Goal: Ask a question

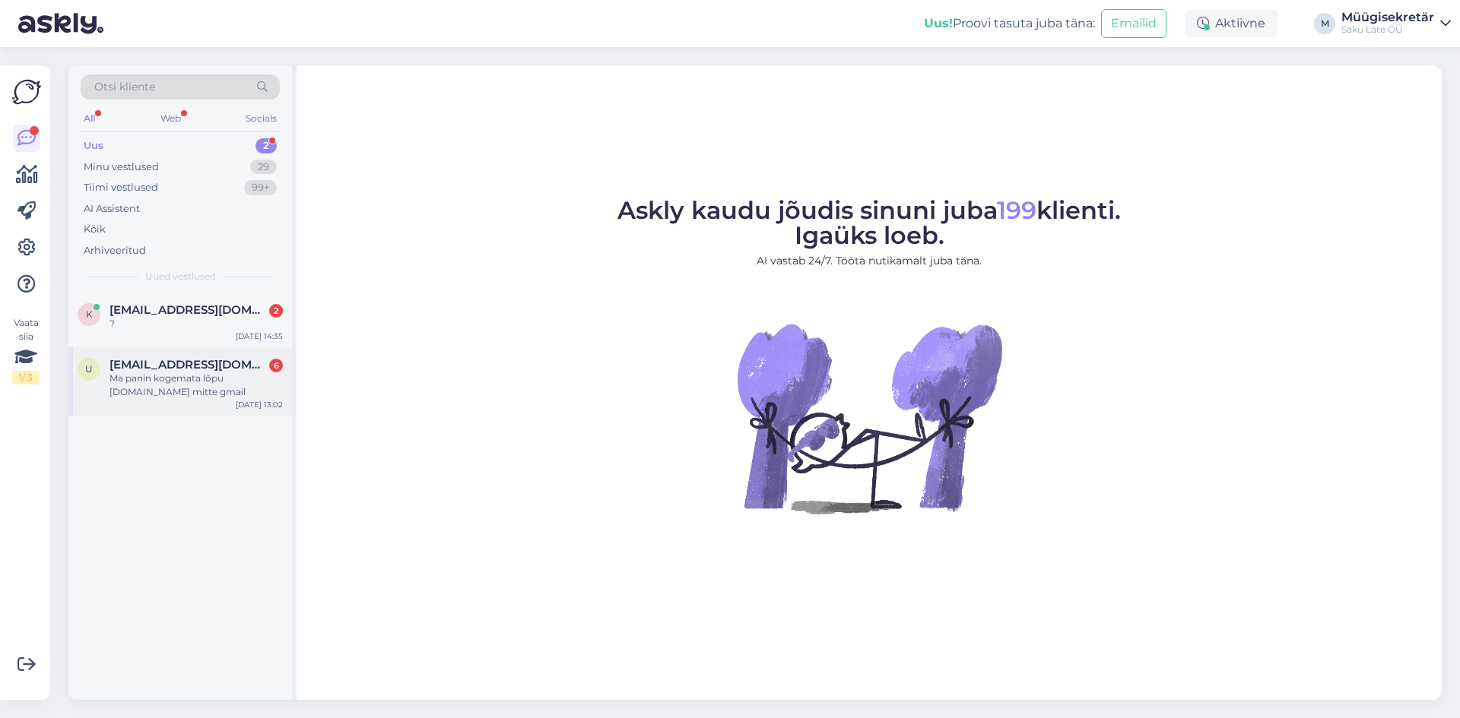
click at [189, 374] on div "Ma panin kogemata lõpu [DOMAIN_NAME] mitte gmail" at bounding box center [195, 385] width 173 height 27
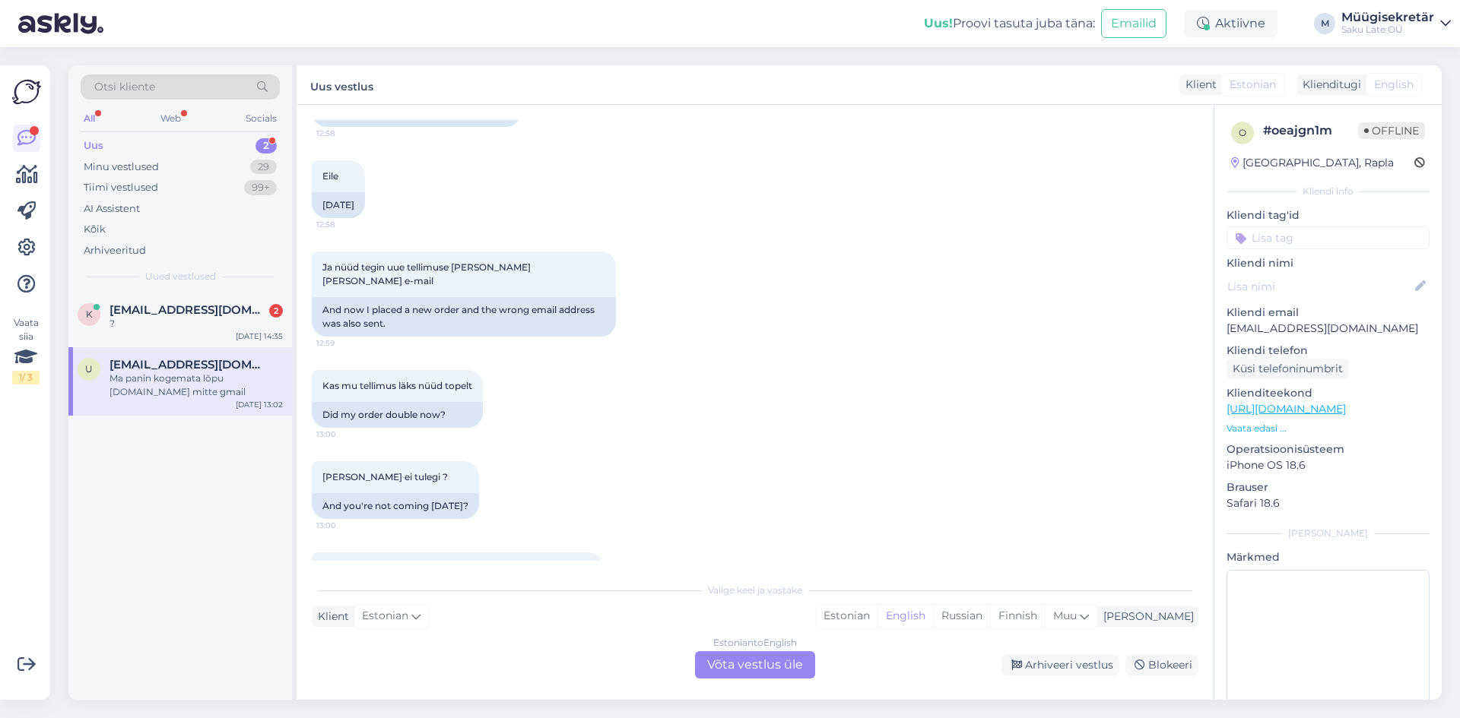
scroll to position [739, 0]
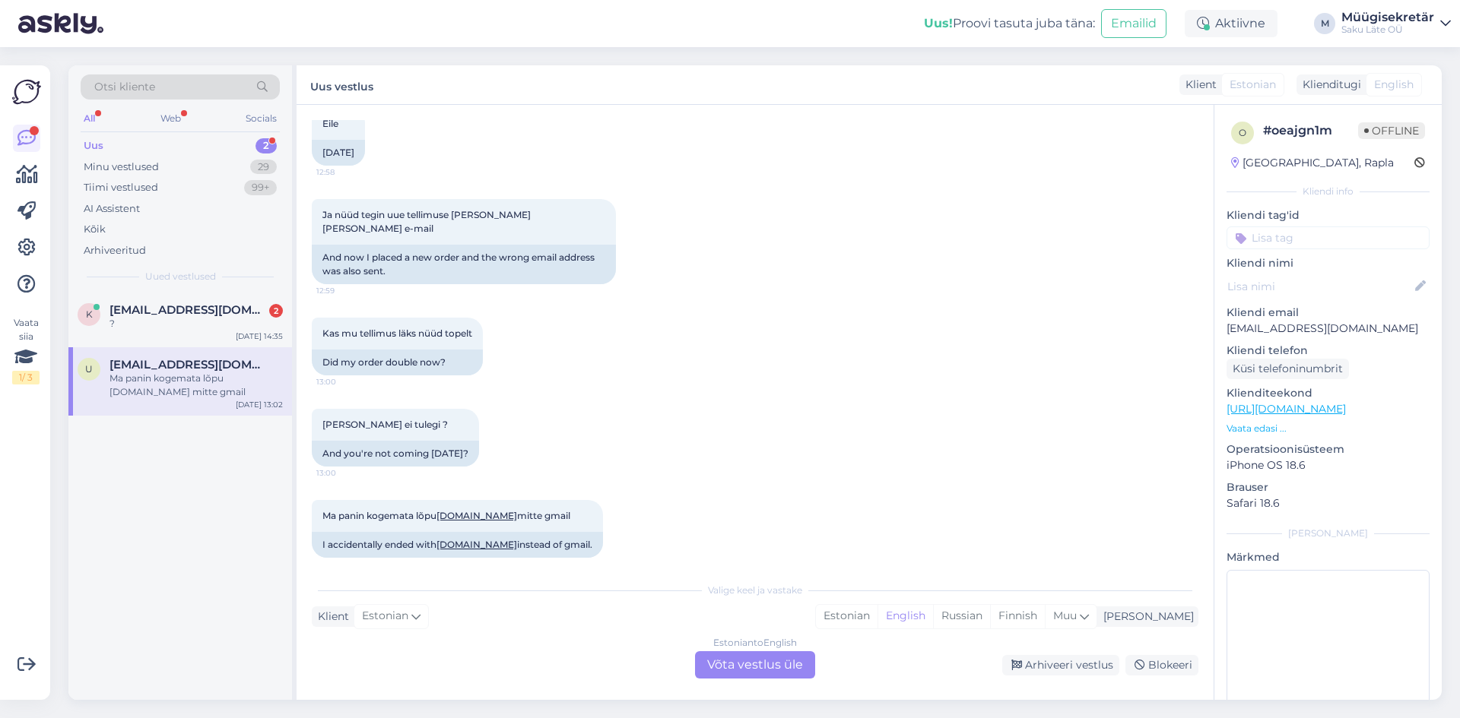
click at [772, 666] on div "Estonian to English Võta vestlus üle" at bounding box center [755, 665] width 120 height 27
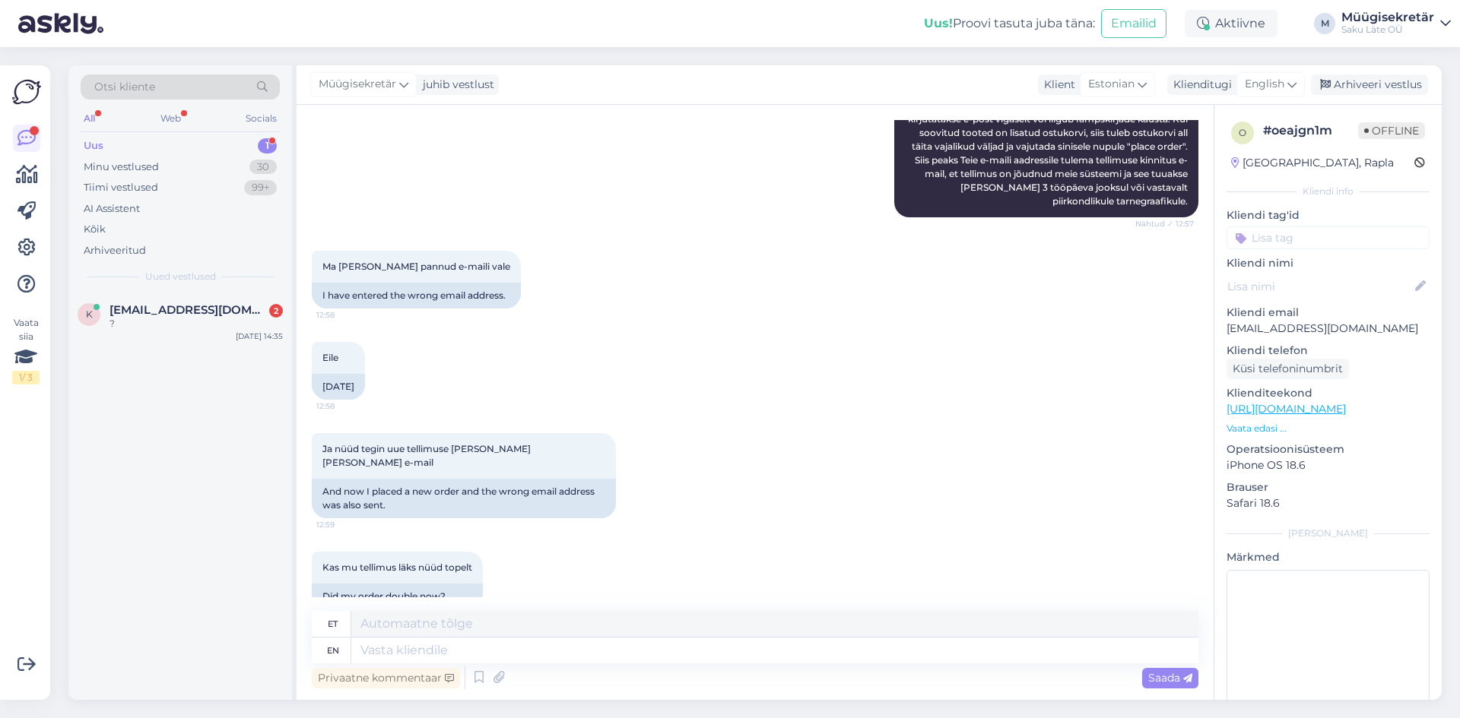
scroll to position [702, 0]
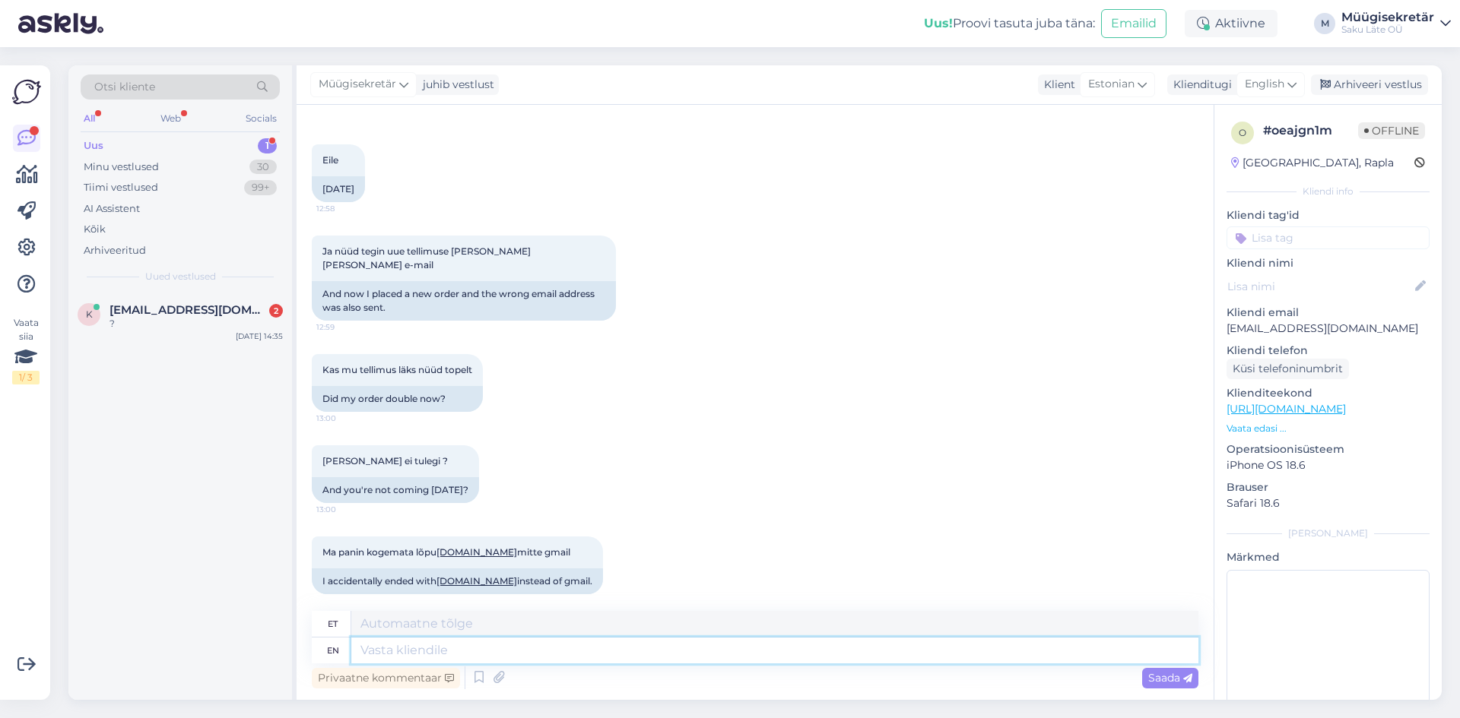
click at [439, 656] on textarea at bounding box center [774, 651] width 847 height 26
type textarea "Tere,"
type textarea "Tere, kas"
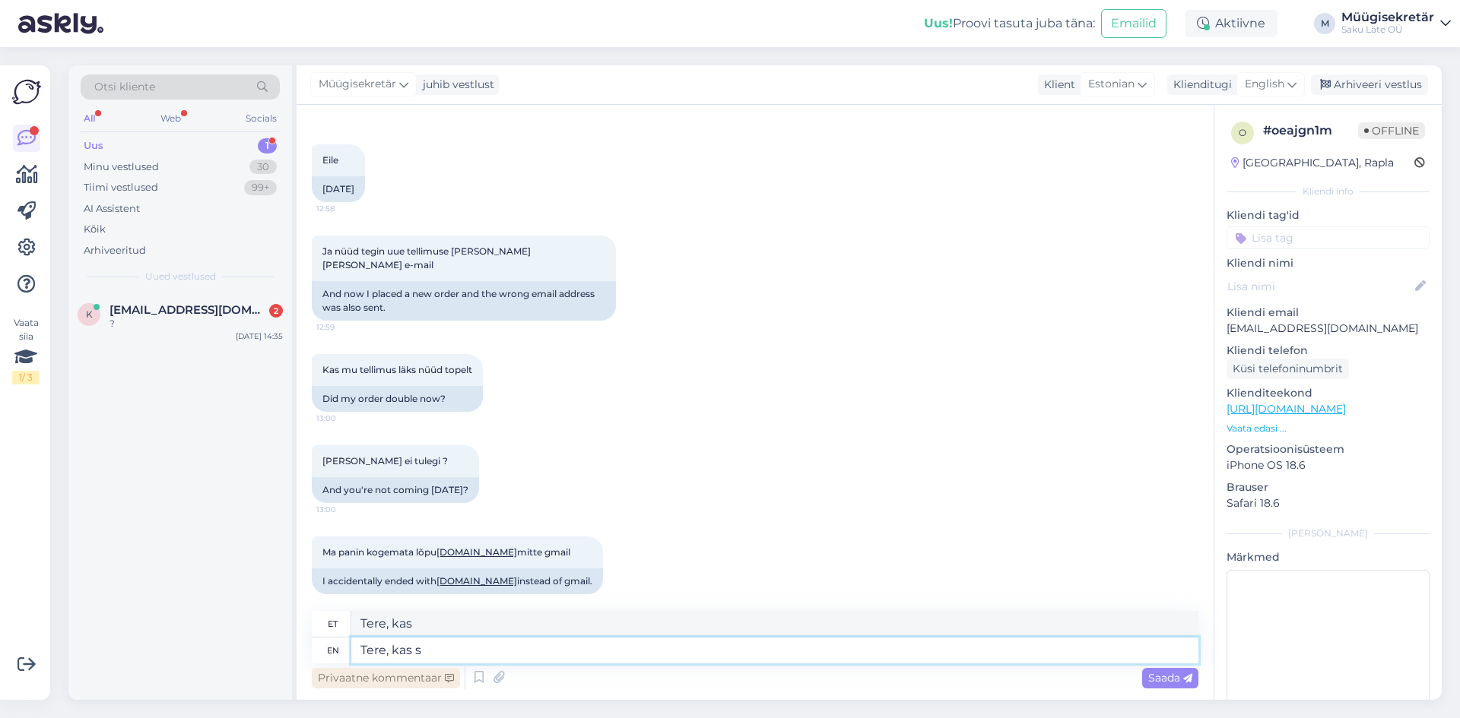
type textarea "Tere, kas sa"
type textarea "Tere,"
type textarea "Tere, kas"
type textarea "Ter"
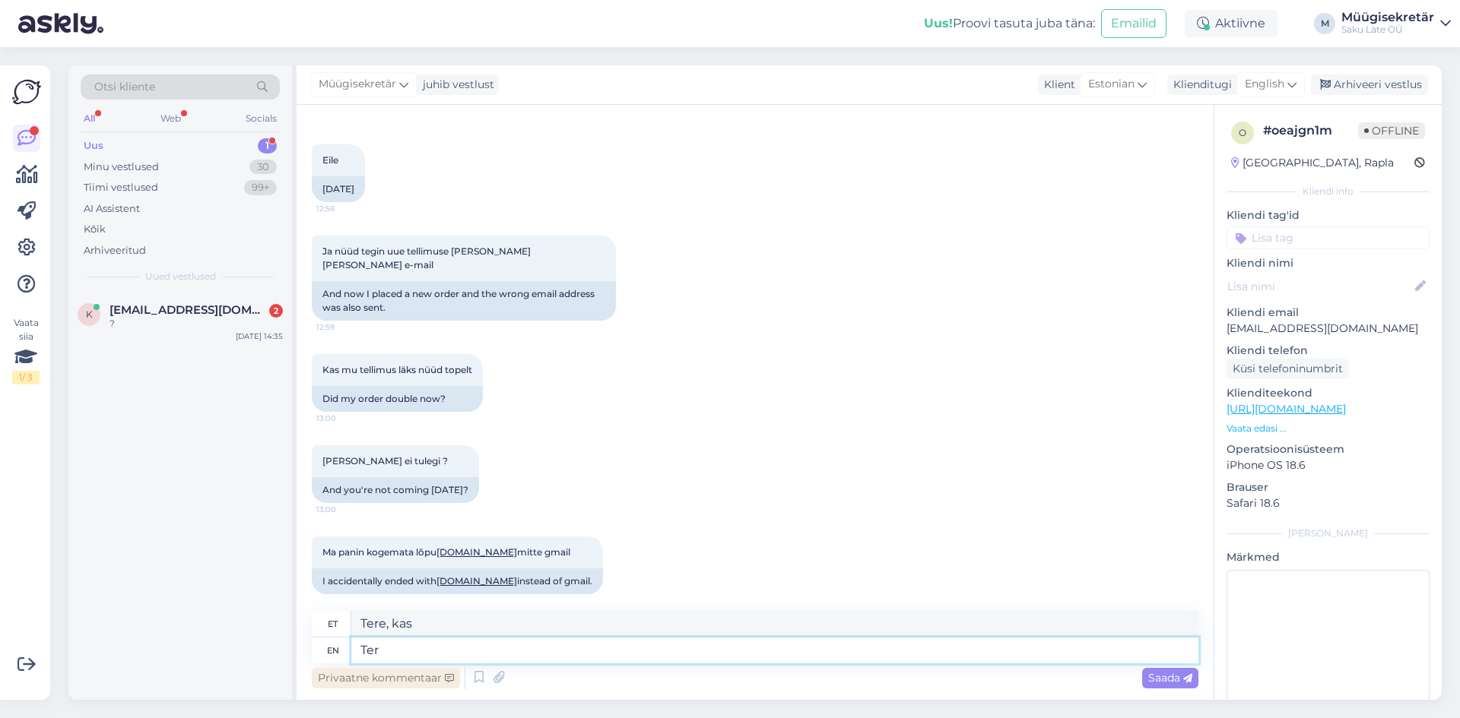
type textarea "Tere,"
type textarea "T"
click at [151, 306] on span "[EMAIL_ADDRESS][DOMAIN_NAME]" at bounding box center [188, 310] width 158 height 14
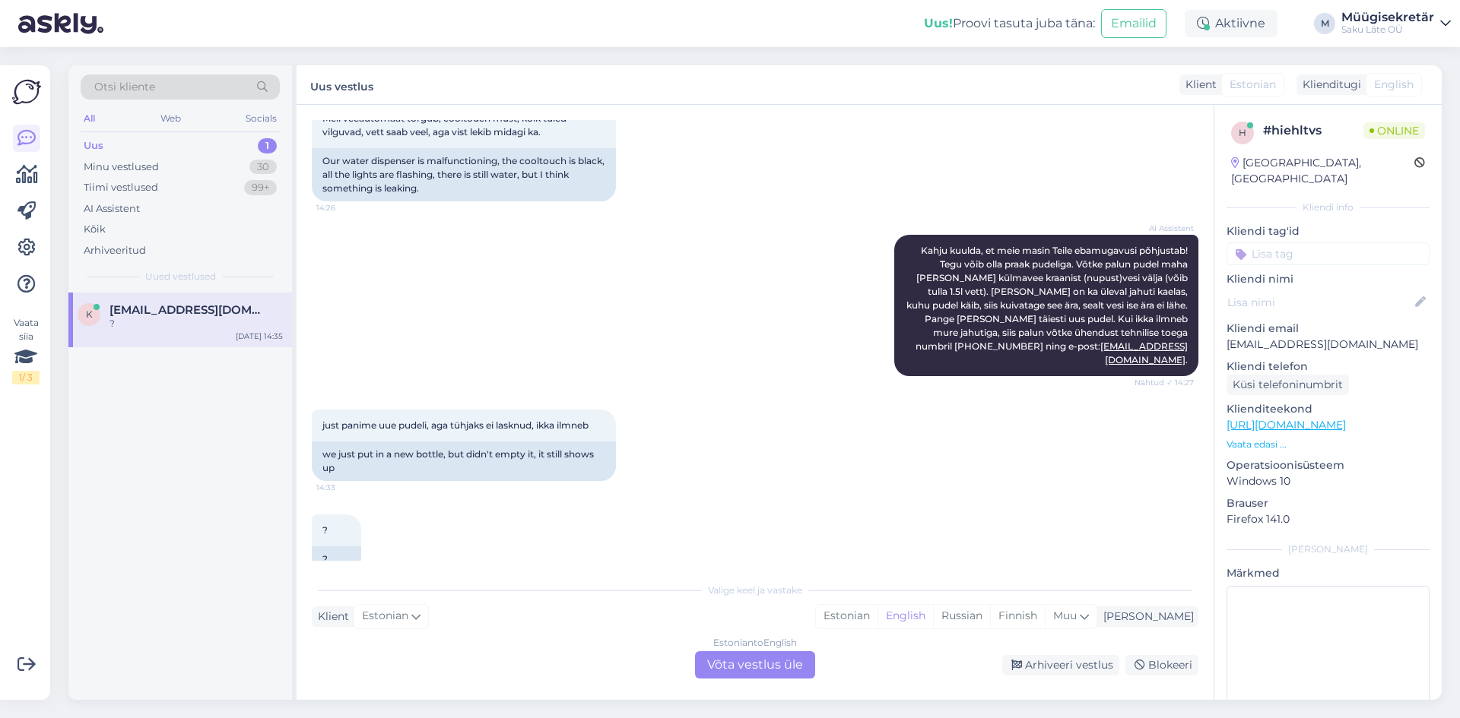
scroll to position [269, 0]
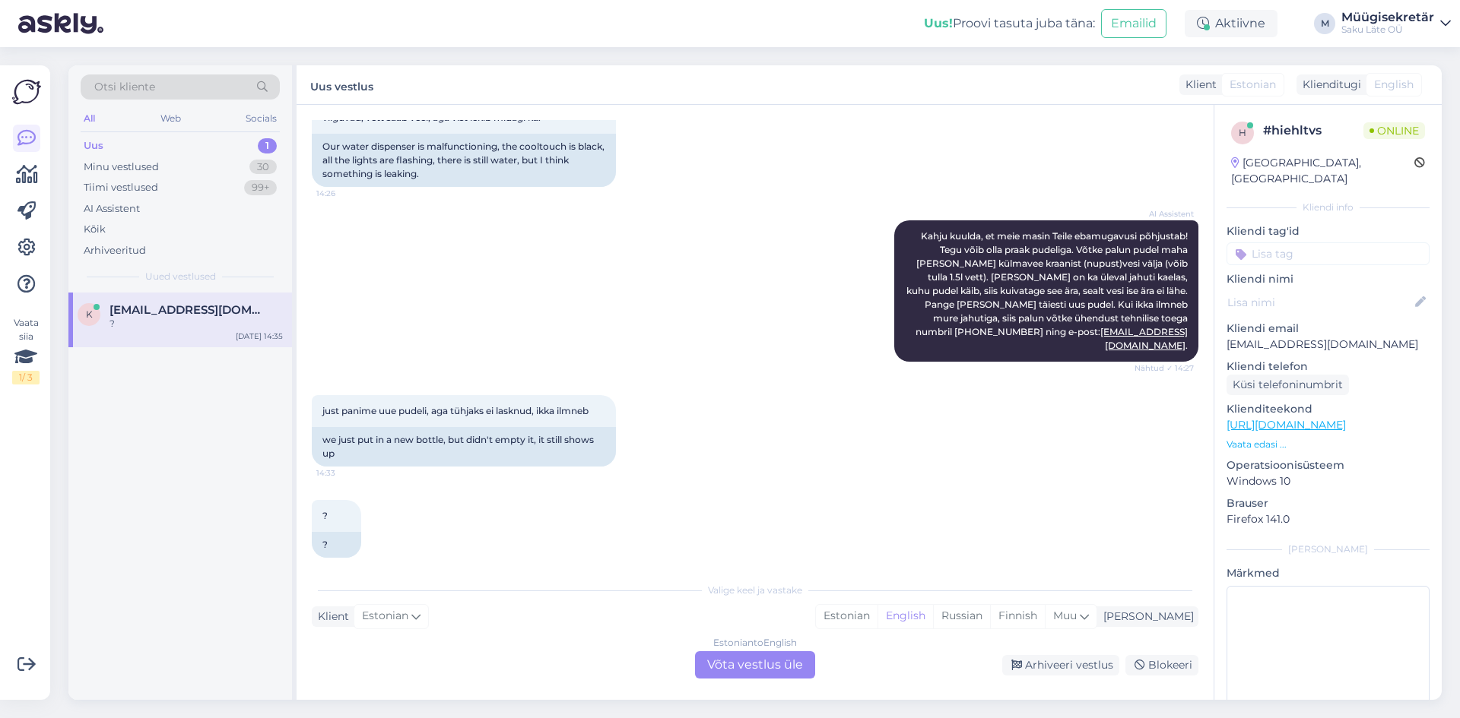
click at [737, 676] on div "Estonian to English Võta vestlus üle" at bounding box center [755, 665] width 120 height 27
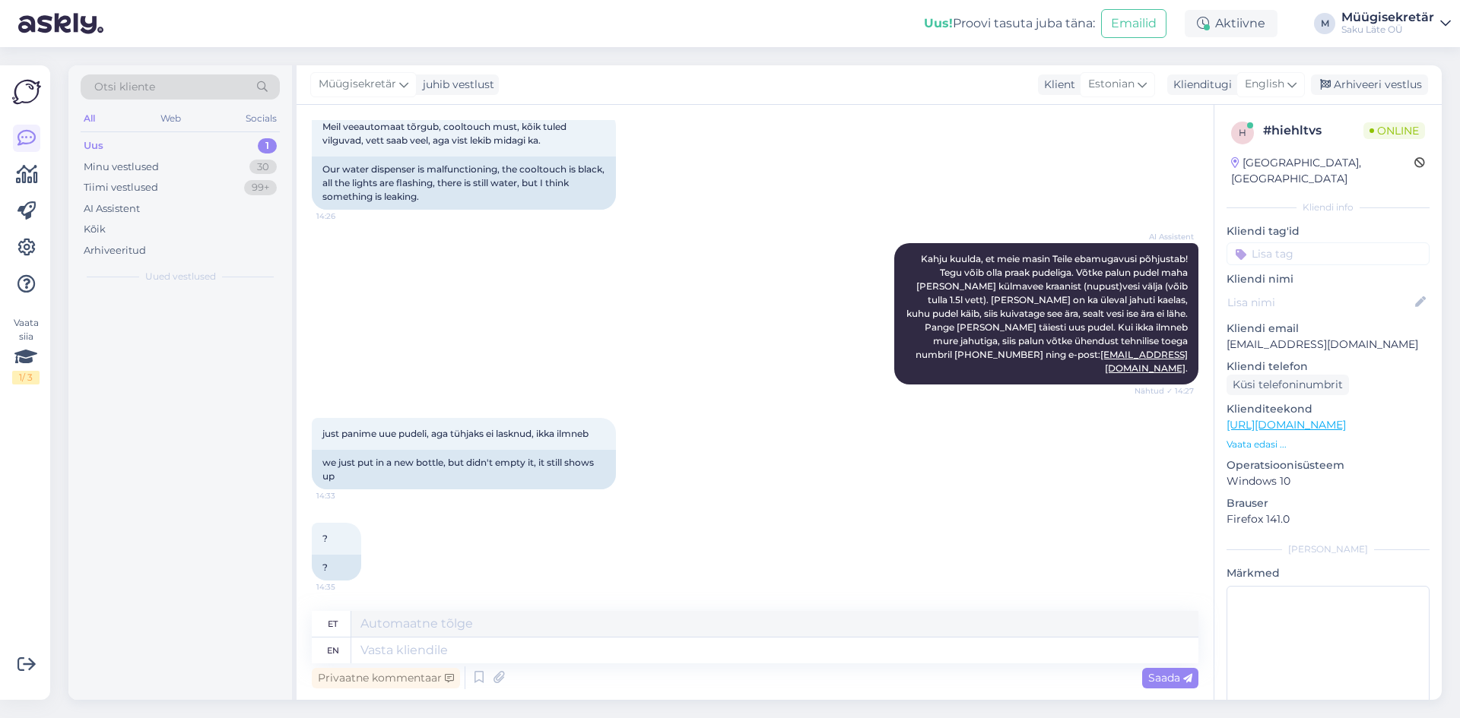
scroll to position [233, 0]
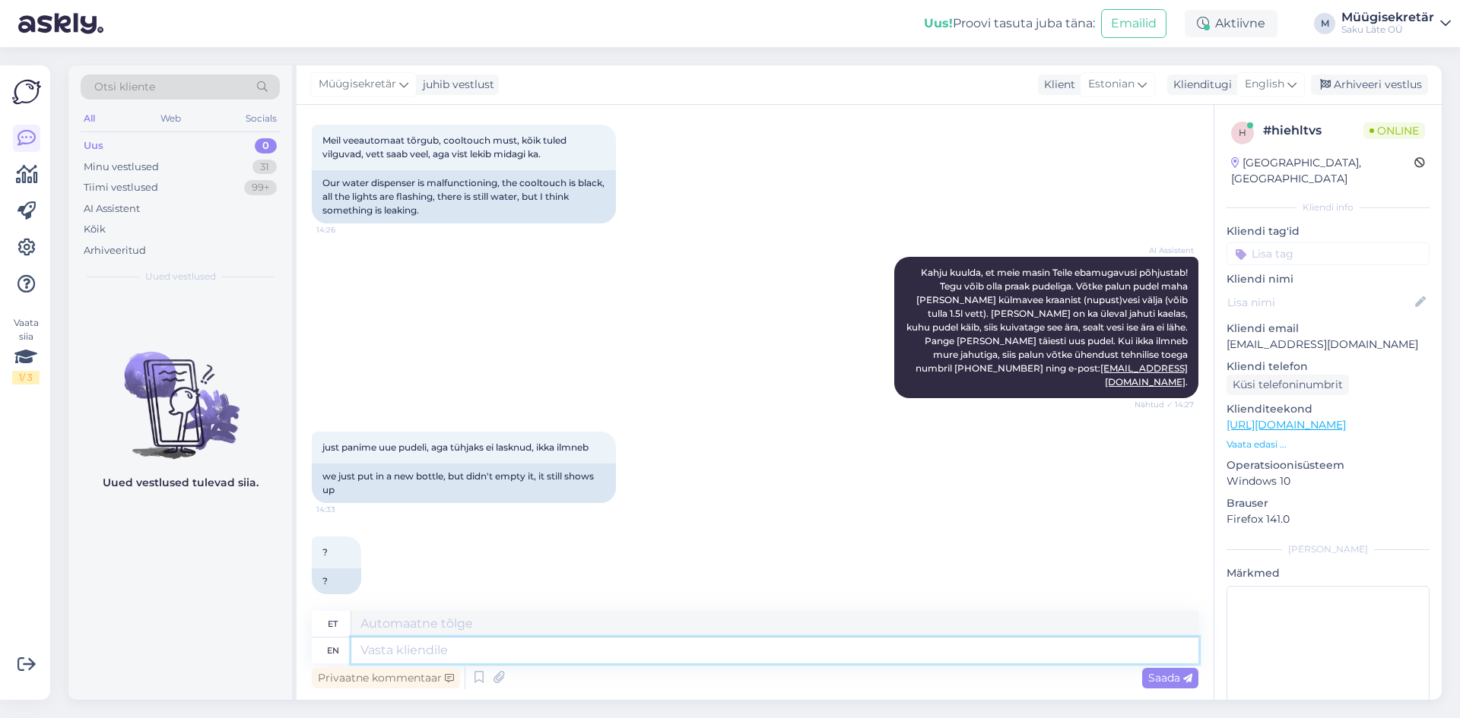
click at [429, 652] on textarea at bounding box center [774, 651] width 847 height 26
type textarea "Tere,"
type textarea "Tere, kindlasti o"
type textarea "Tere, [PERSON_NAME]"
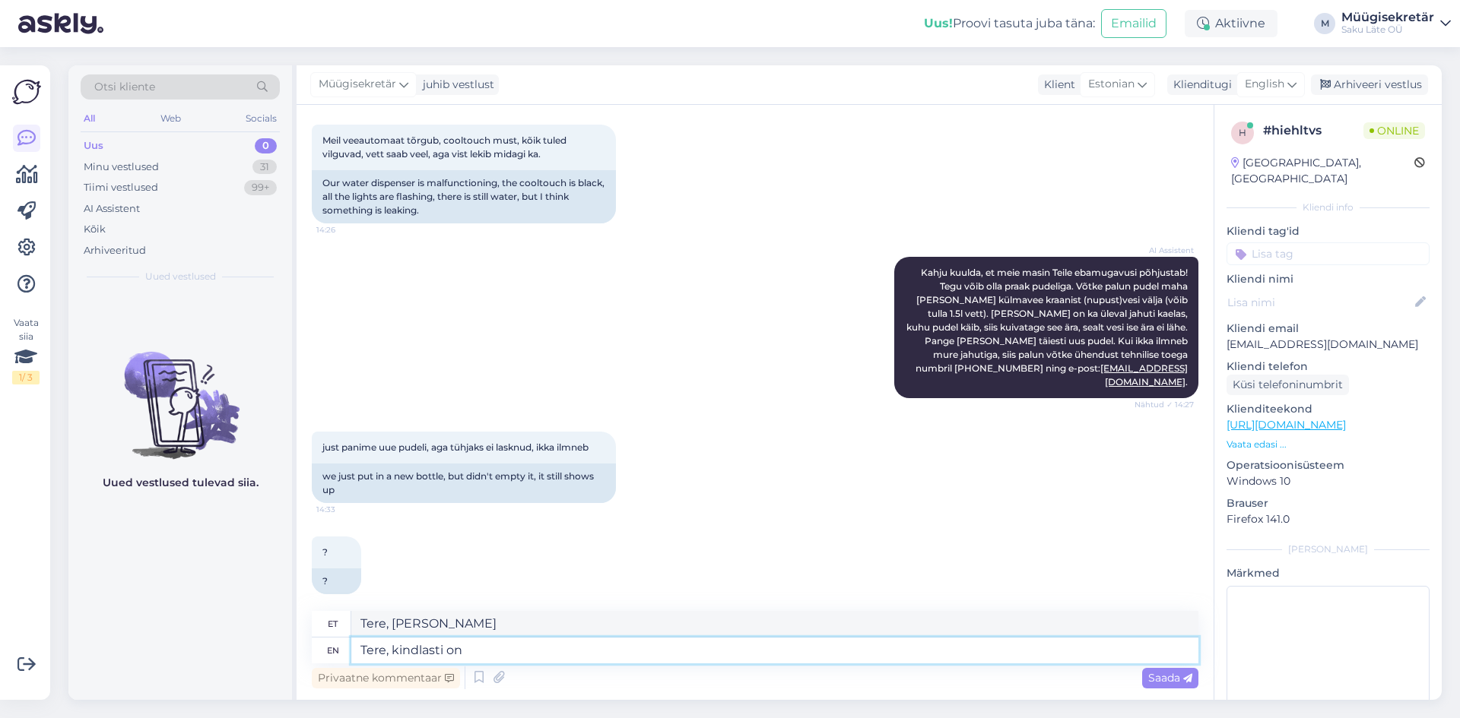
type textarea "Tere, kindlasti on"
type textarea "Tere, [PERSON_NAME] on"
type textarea "Tere, kindlasti on vaja m"
type textarea "Tere, kindlasti on vaja"
type textarea "Tere, kindlasti on vaja masinast"
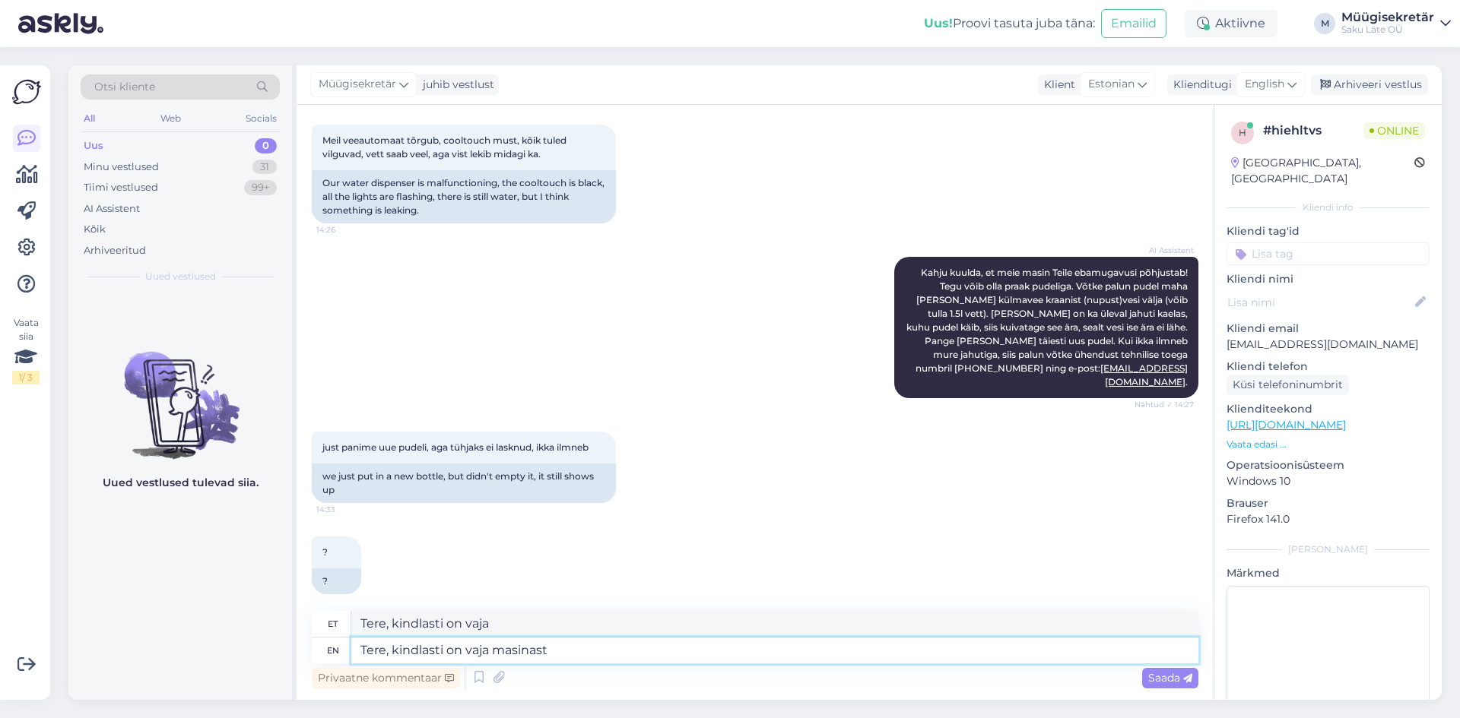
type textarea "Tere, kindlasti on vaja masinast"
type textarea "Tere, kindlasti on vaja masinast vana"
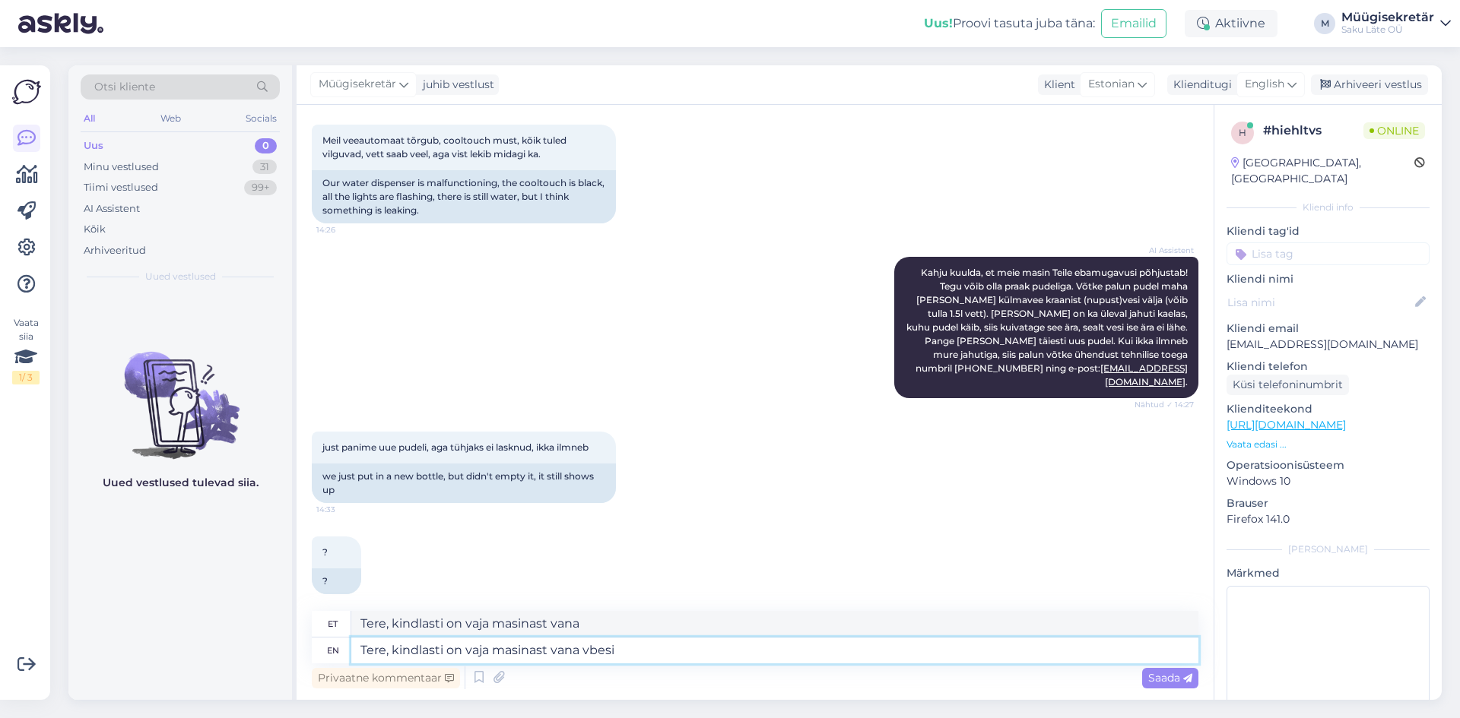
type textarea "Tere, kindlasti on vaja masinast vana vbesi"
type textarea "Tere, kindlasti on vaja masinast vana vesi"
type textarea "Tere, kindlasti on vaja masinast vana vesi välja l"
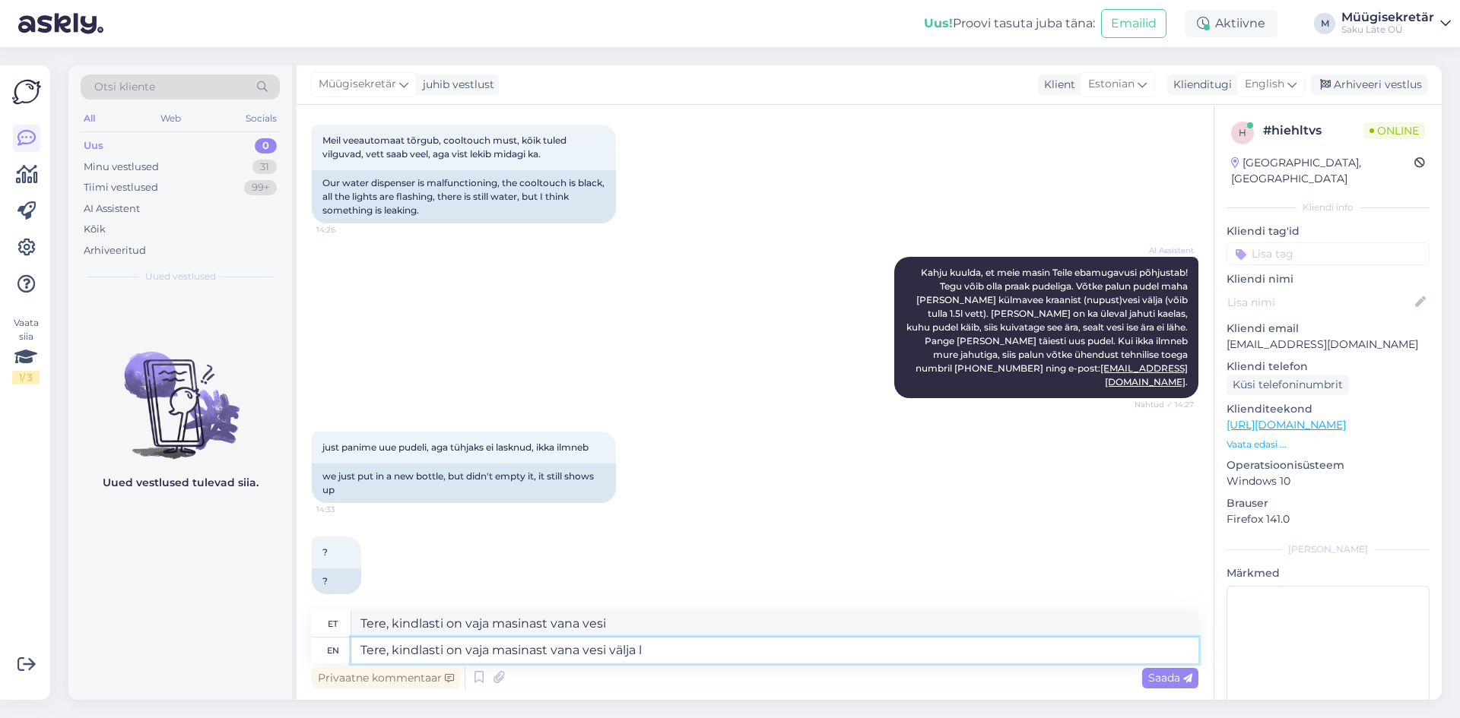
type textarea "Tere, kindlasti on vaja masinast vana vesi välja"
type textarea "Tere, kindlasti on vaja masinast vana vesi välja lasta"
type textarea "Tere, kindlasti on vaja masinast vana vesi välja [PERSON_NAME]"
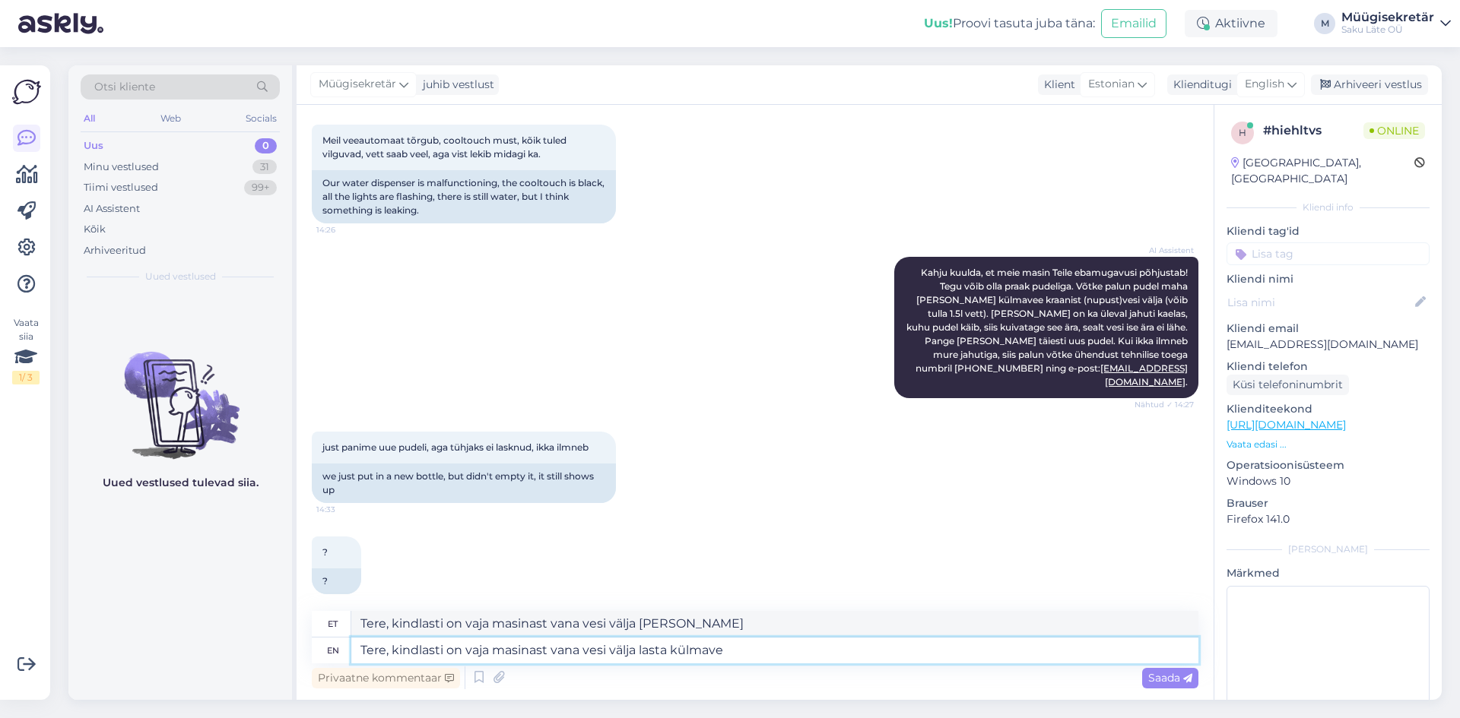
type textarea "Tere, kindlasti on vaja masinast vana vesi välja lasta külmavee"
type textarea "Tere, kindlasti on vaja masinast vana vesi välja lasta külmavee kraanist ja"
type textarea "Tere, kindlasti on vaja masinast vana vesi välja lasta külmavee kraanist"
type textarea "Tere, kindlasti on vaja masinast vana vesi välja lasta külmavee kraanist ja si"
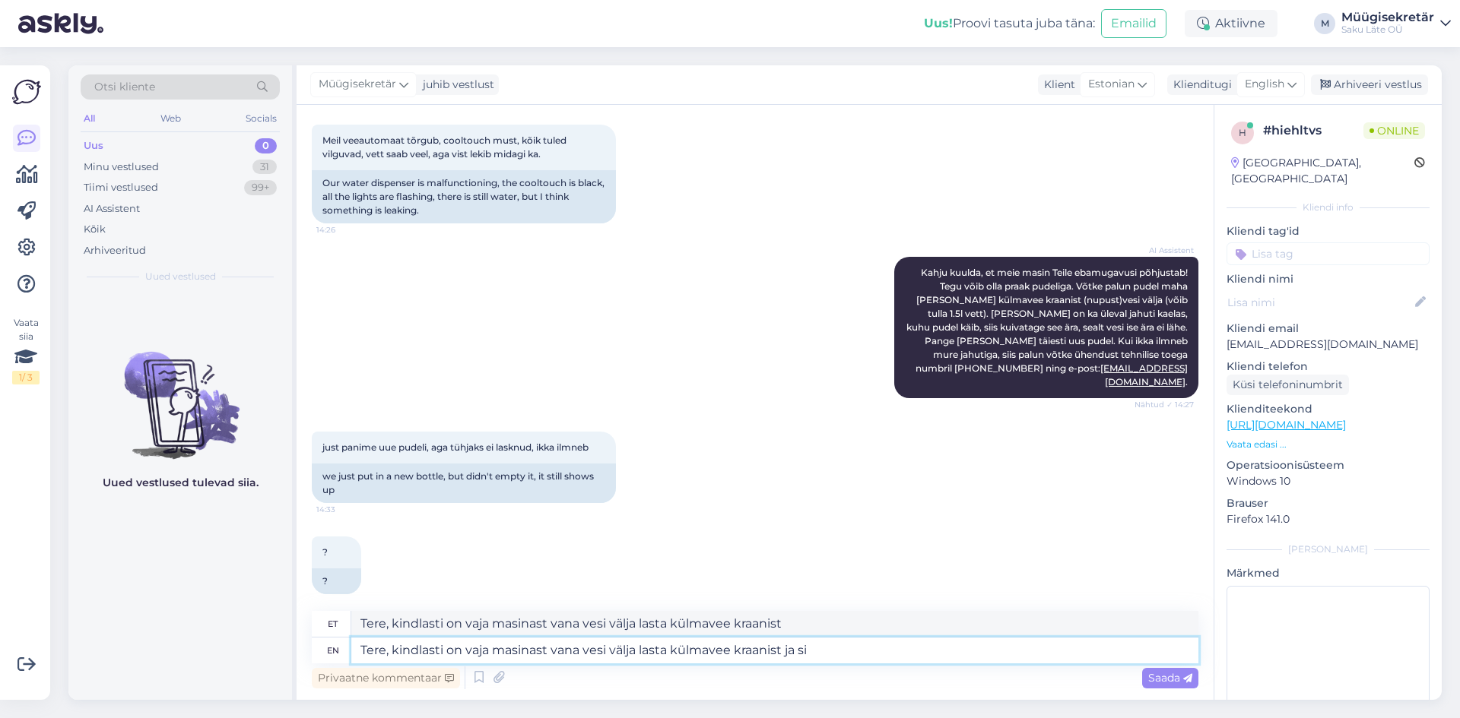
type textarea "Tere, kindlasti on vaja masinast vana vesi välja lasta külmavee kraanist ja"
type textarea "Tere, kindlasti on vaja masinast vana vesi välja lasta külmavee kraanist ja sii…"
type textarea "Tere, kindlasti on vaja masinast vana vesi välja lasta külmavee kraanist ja siis"
type textarea "Tere, kindlasti on vaja masinast vana vesi välja lasta külmavee kraanist ja sii…"
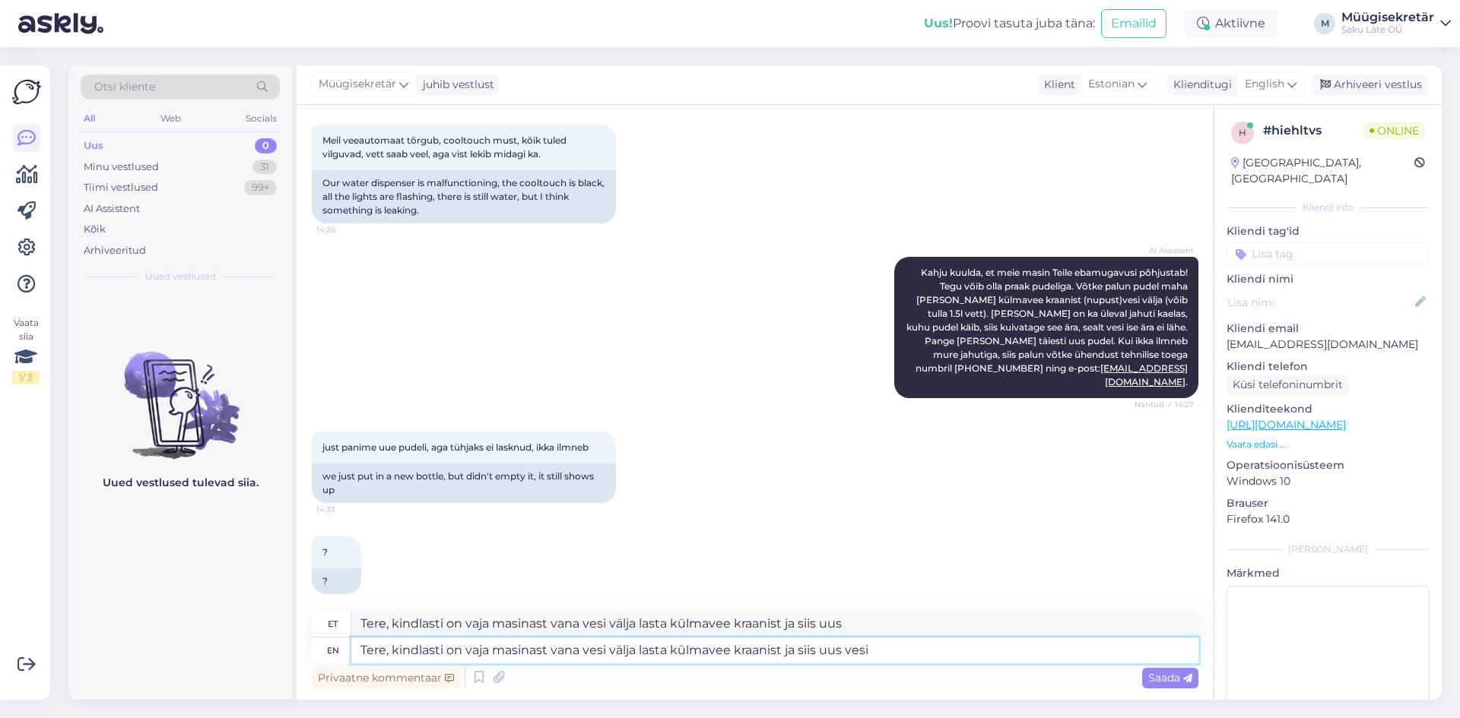
type textarea "Tere, kindlasti on vaja masinast vana vesi välja lasta külmavee kraanist ja sii…"
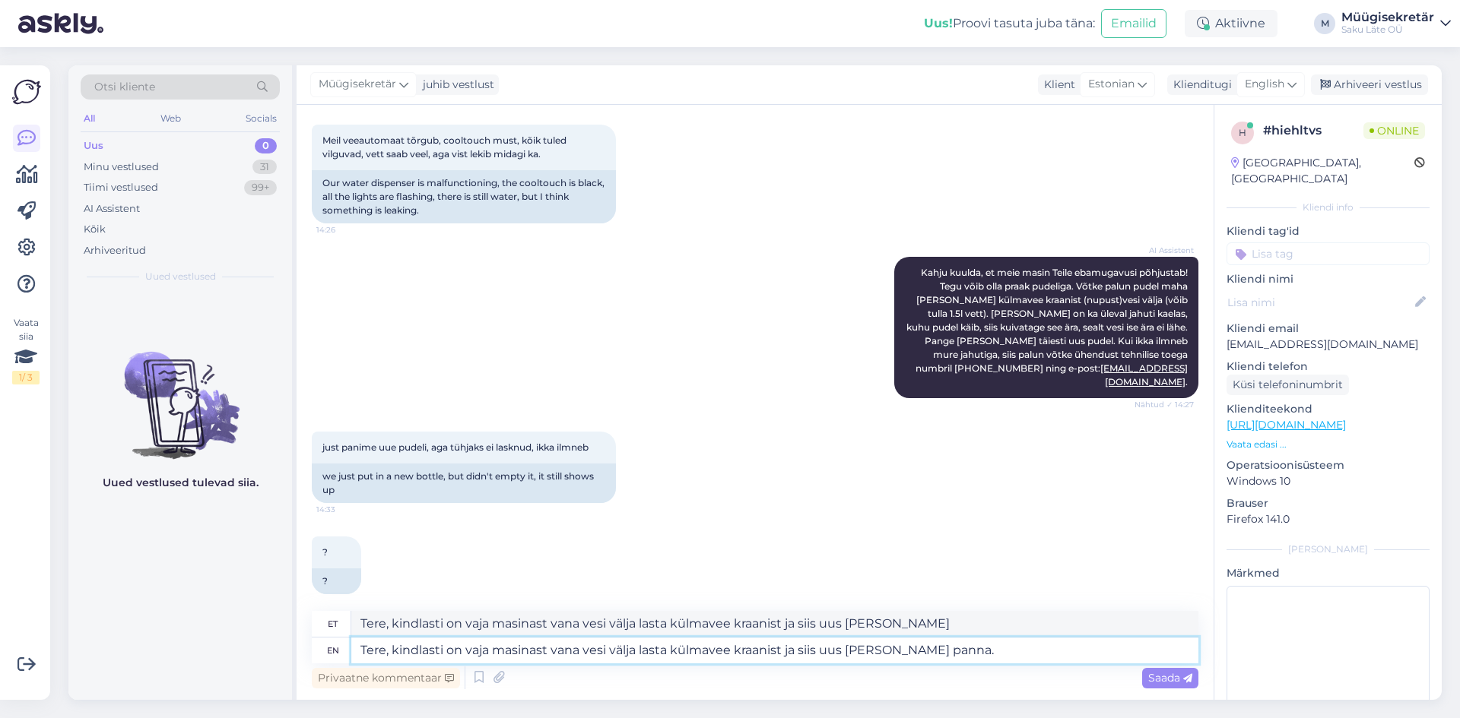
type textarea "Tere, kindlasti on vaja masinast vana vesi välja lasta külmavee kraanist ja sii…"
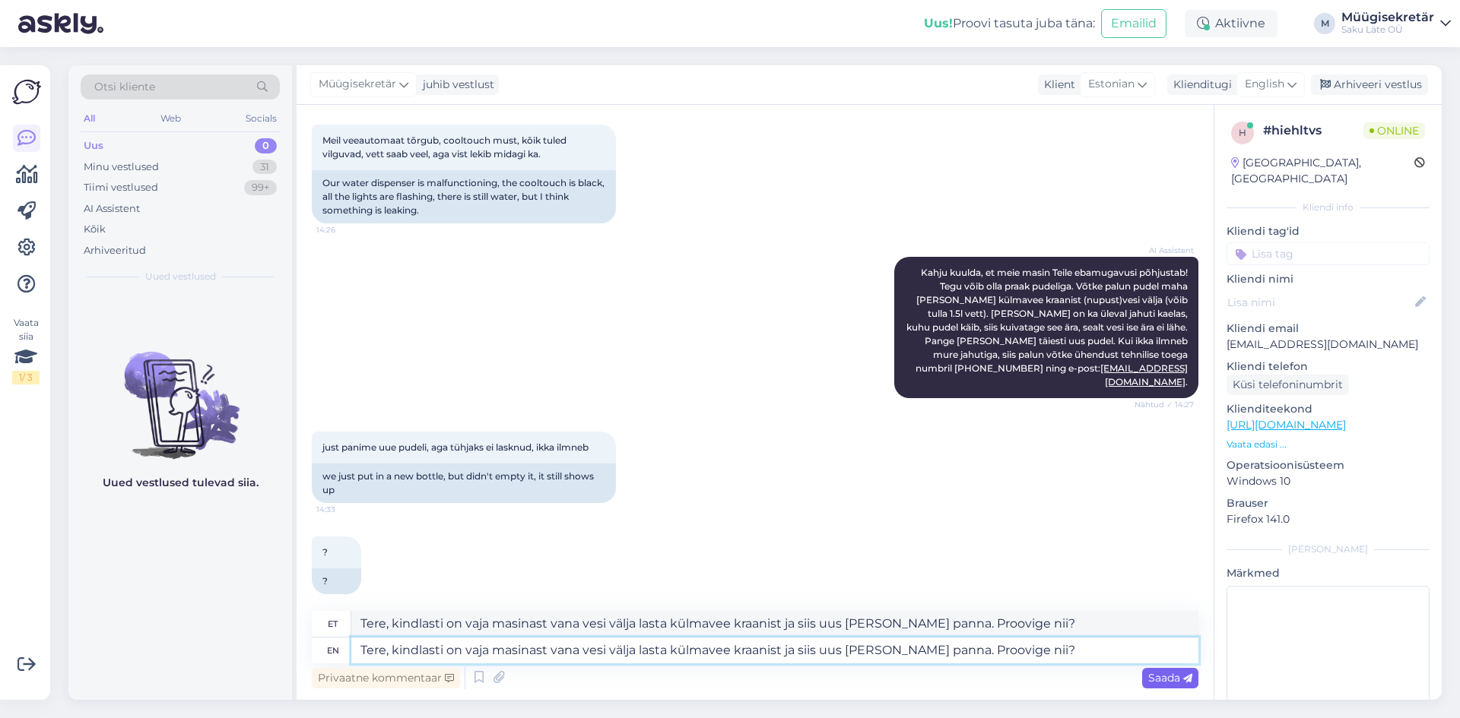
type textarea "Tere, kindlasti on vaja masinast vana vesi välja lasta külmavee kraanist ja sii…"
click at [1162, 680] on span "Saada" at bounding box center [1170, 678] width 44 height 14
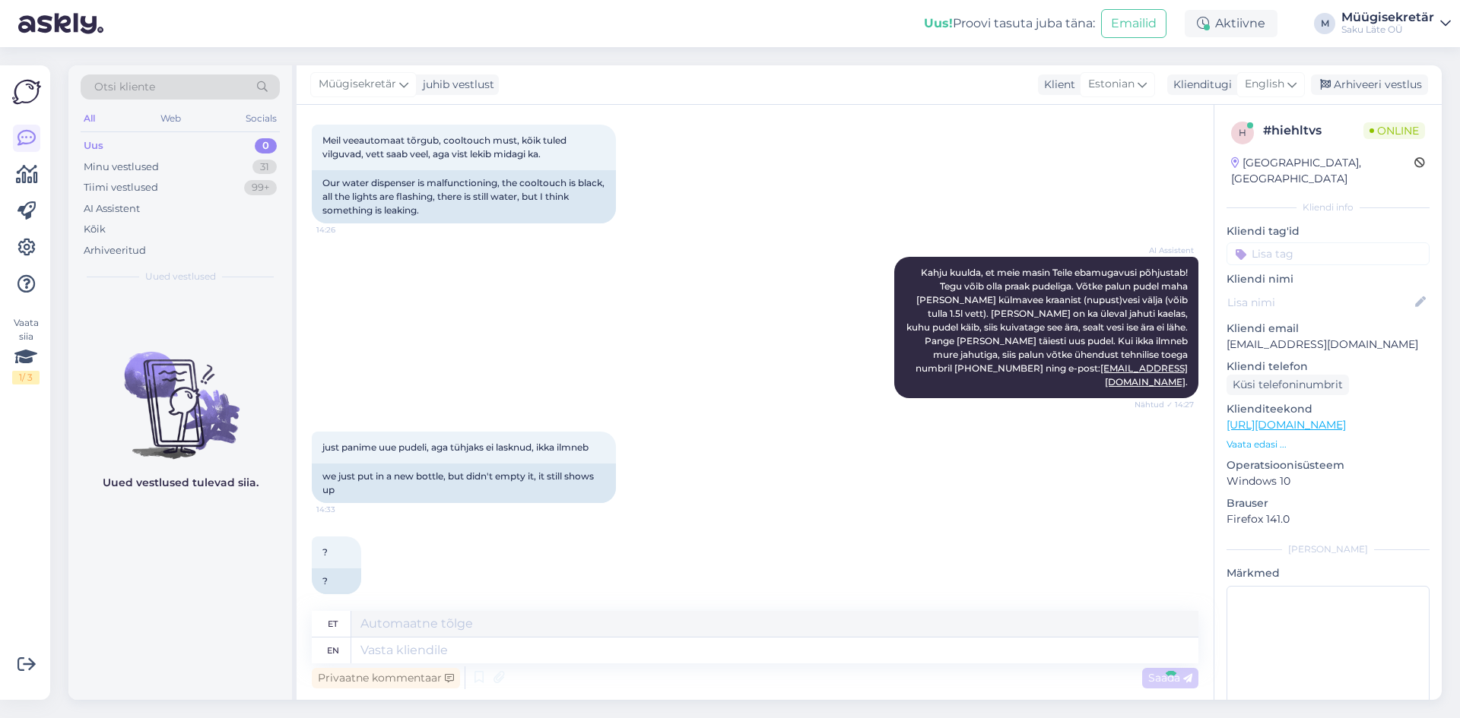
scroll to position [351, 0]
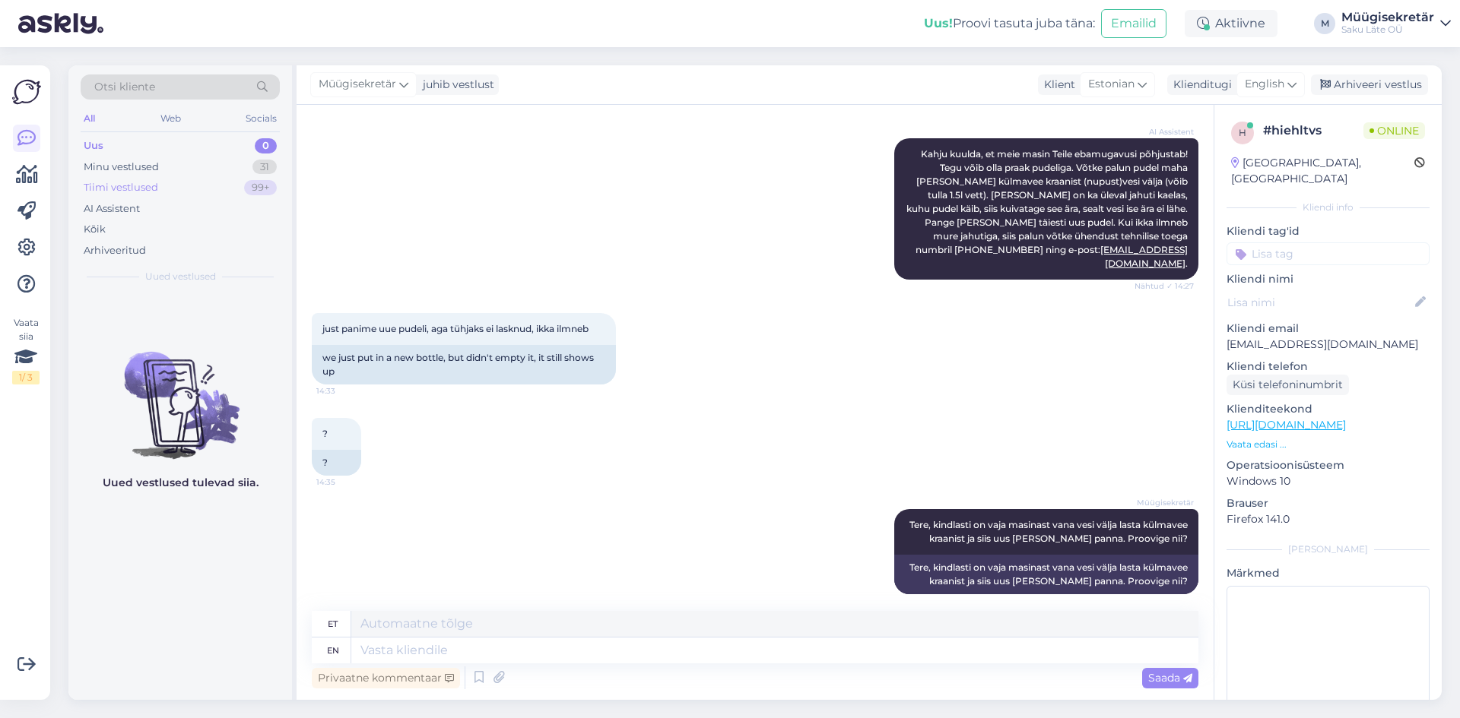
click at [141, 187] on div "Tiimi vestlused" at bounding box center [121, 187] width 75 height 15
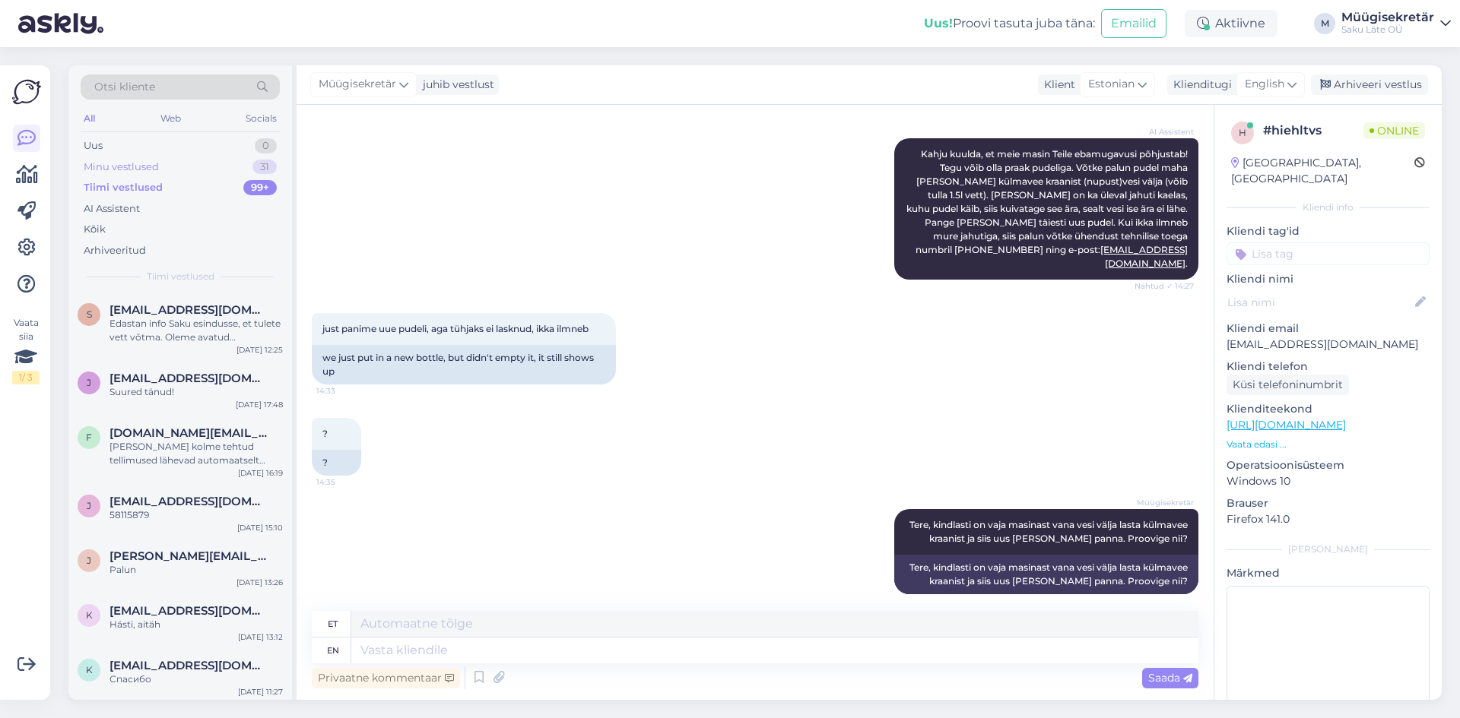
click at [137, 164] on div "Minu vestlused" at bounding box center [121, 167] width 75 height 15
